Goal: Task Accomplishment & Management: Manage account settings

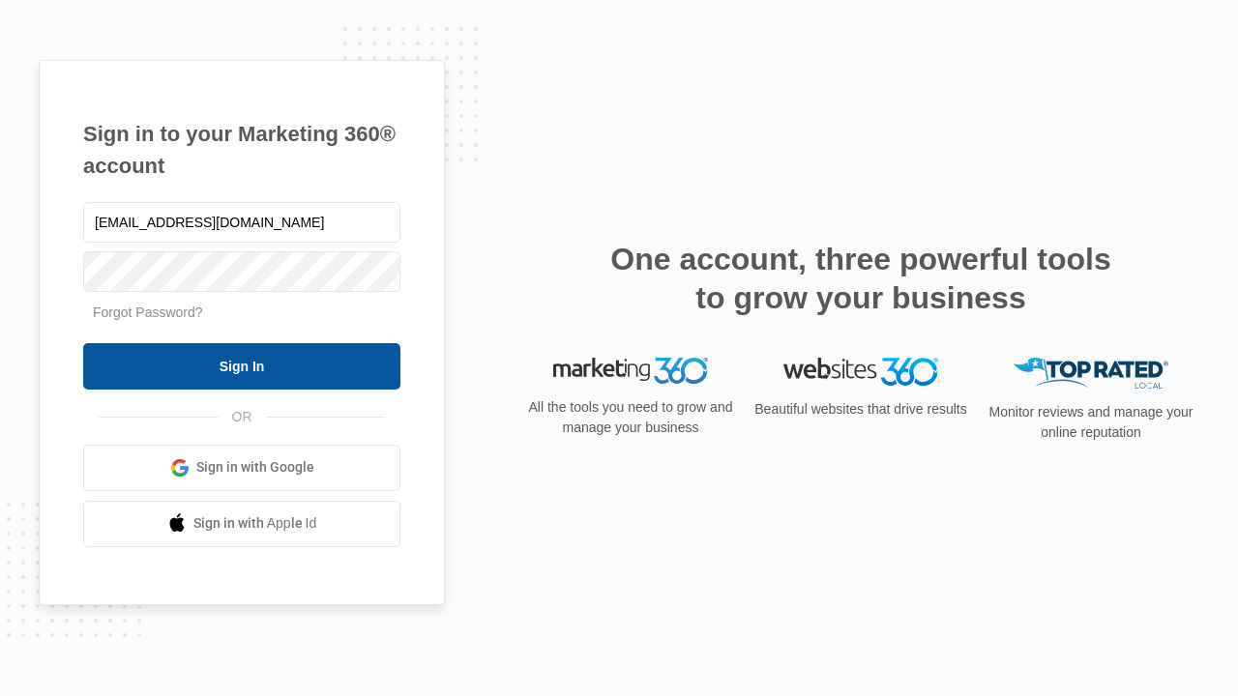
click at [242, 366] on input "Sign In" at bounding box center [241, 366] width 317 height 46
